Goal: Find specific page/section: Find specific page/section

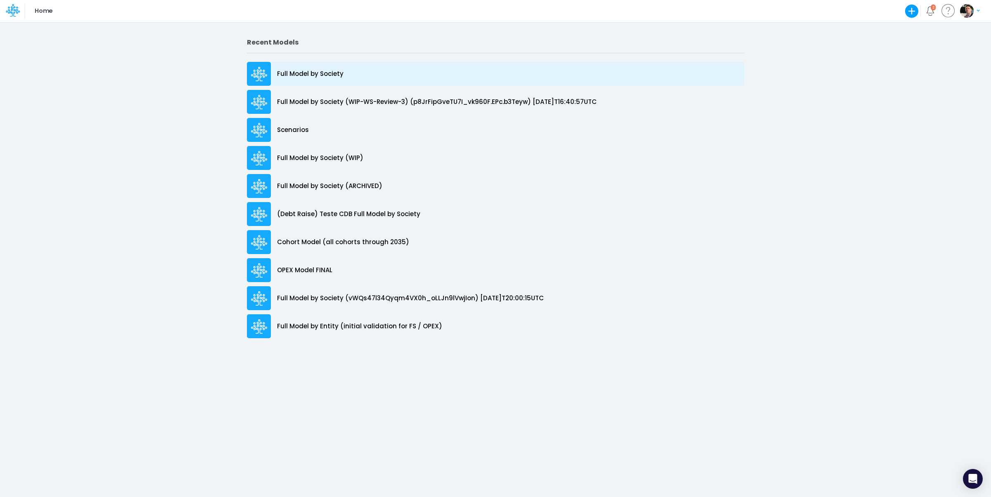
click at [306, 75] on p "Full Model by Society" at bounding box center [310, 73] width 66 height 9
